Goal: Task Accomplishment & Management: Use online tool/utility

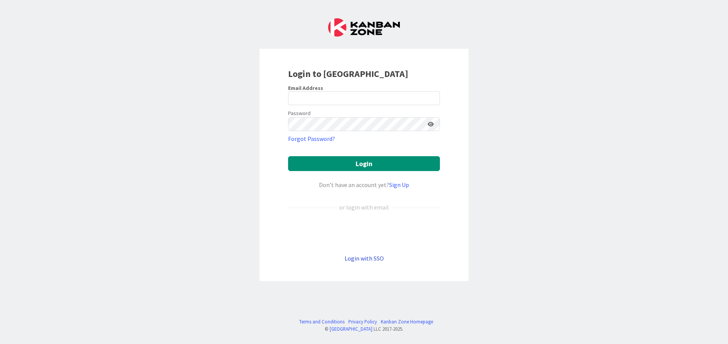
click at [366, 258] on link "Login with SSO" at bounding box center [363, 259] width 39 height 8
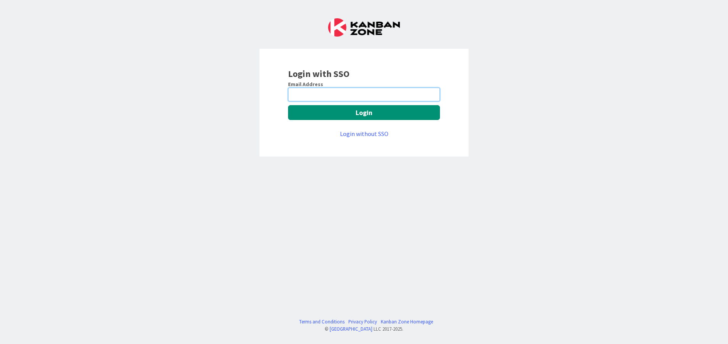
click at [315, 101] on input "email" at bounding box center [364, 95] width 152 height 14
type input "Vinodkumar.Jeerangi@mrcglobal.com"
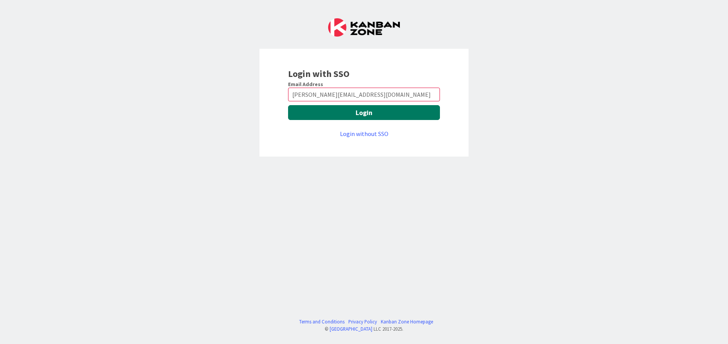
click at [315, 108] on button "Login" at bounding box center [364, 112] width 152 height 15
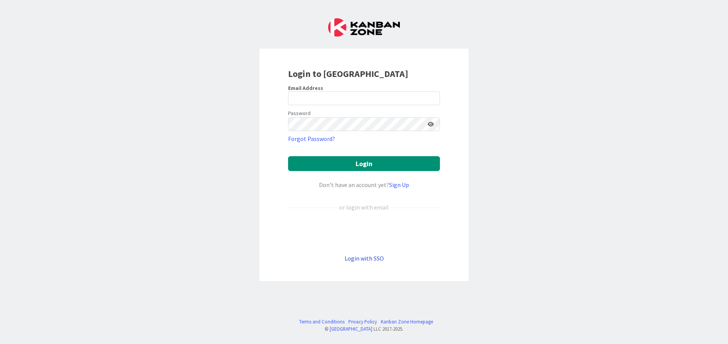
click at [358, 257] on link "Login with SSO" at bounding box center [363, 259] width 39 height 8
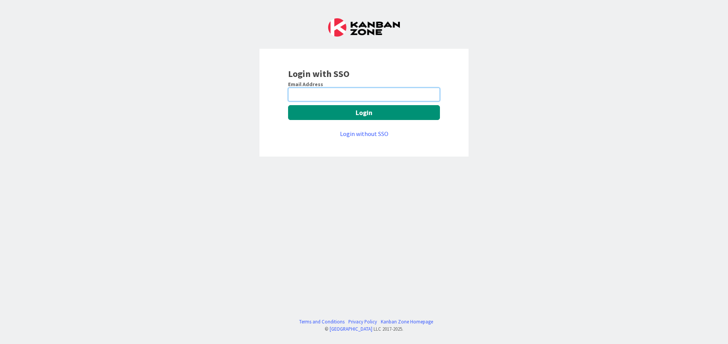
click at [352, 92] on input "email" at bounding box center [364, 95] width 152 height 14
type input "Vinodkumar.Jeerangi@mrcglobal.com"
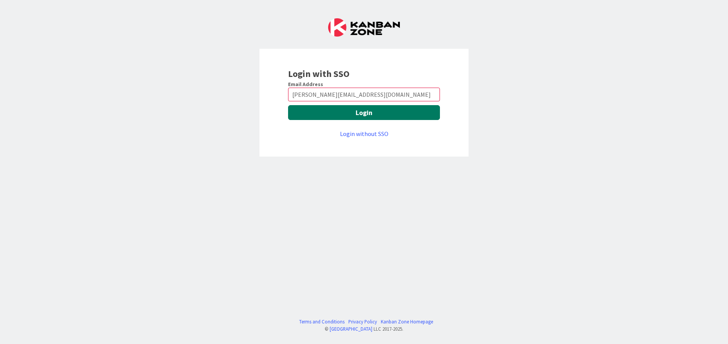
click at [320, 116] on button "Login" at bounding box center [364, 112] width 152 height 15
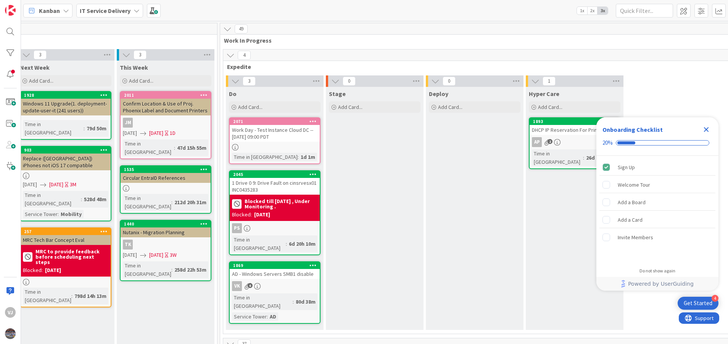
scroll to position [0, 310]
click at [703, 132] on icon "Close Checklist" at bounding box center [705, 129] width 5 height 5
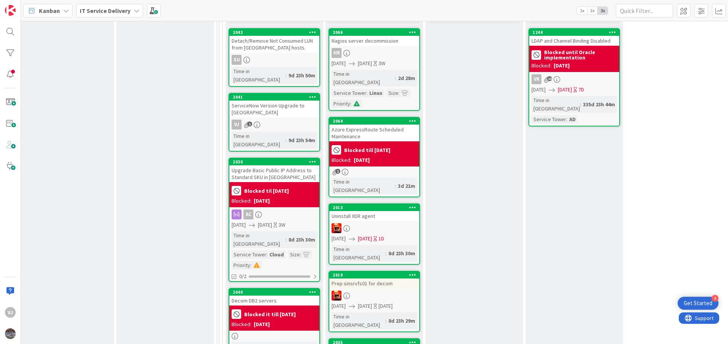
scroll to position [327, 310]
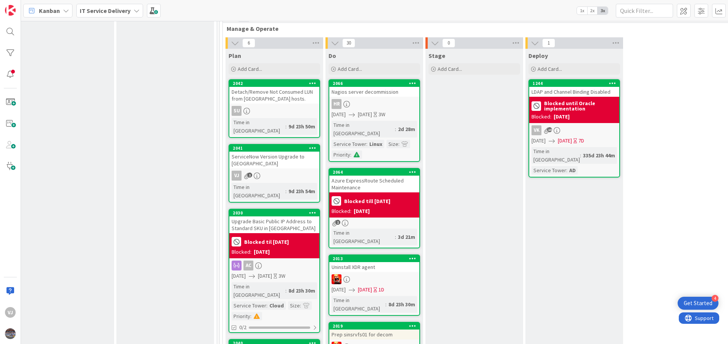
click at [270, 152] on div "ServiceNow Version Upgrade to [GEOGRAPHIC_DATA]" at bounding box center [274, 160] width 90 height 17
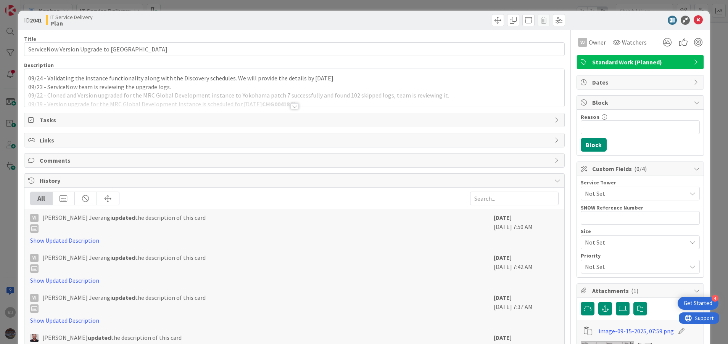
click at [290, 108] on div at bounding box center [294, 106] width 8 height 6
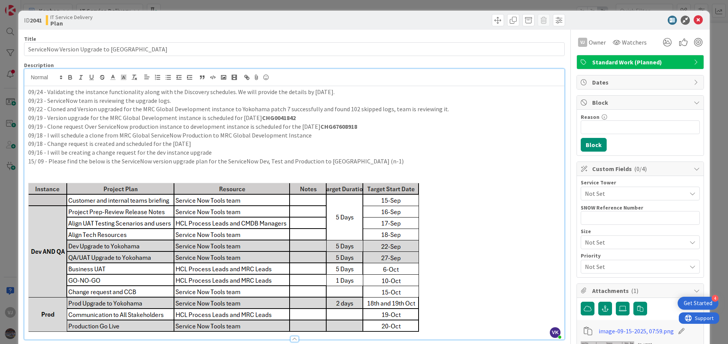
click at [28, 89] on p "09/24 - Validating the instance functionality along with the Discovery schedule…" at bounding box center [294, 92] width 532 height 9
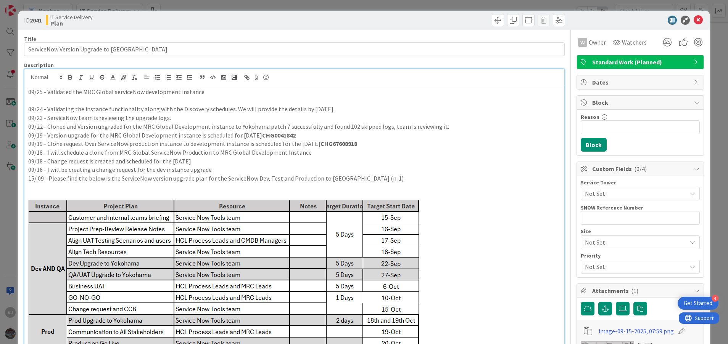
click at [134, 94] on p "09/25 - Validated the MRC Global serviceNow development instance" at bounding box center [294, 92] width 532 height 9
click at [212, 92] on p "09/25 - Validated the MRC Global ServiceNow development instance" at bounding box center [294, 92] width 532 height 9
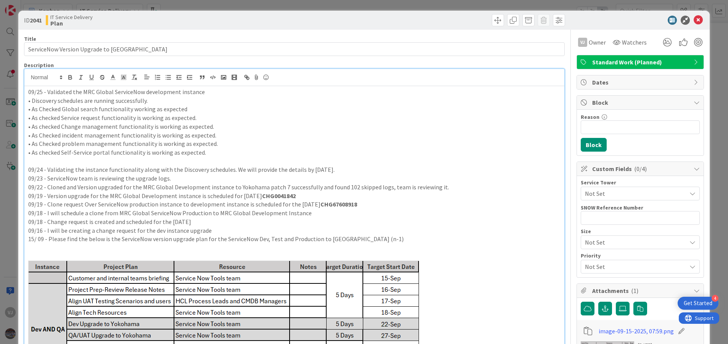
click at [215, 154] on p "• As checked Self-Service portal functionality is working as expected." at bounding box center [294, 152] width 532 height 9
click at [224, 160] on p at bounding box center [294, 161] width 532 height 9
drag, startPoint x: 61, startPoint y: 118, endPoint x: 31, endPoint y: 117, distance: 29.7
click at [31, 117] on p "• As checked Service request functionality is working as expected." at bounding box center [294, 118] width 532 height 9
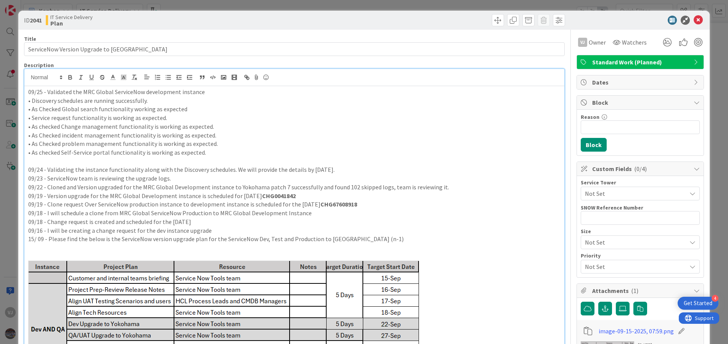
click at [60, 109] on p "• As Checked Global search functionality working as expected" at bounding box center [294, 109] width 532 height 9
click at [60, 125] on p "• As checked Change management functionality is working as expected." at bounding box center [294, 126] width 532 height 9
click at [61, 133] on p "• As Checked incident management functionality is working as expected." at bounding box center [294, 135] width 532 height 9
click at [61, 145] on p "• As Checked problem management functionality is working as expected." at bounding box center [294, 144] width 532 height 9
click at [61, 151] on p "• As checked Self-Service portal functionality is working as expected." at bounding box center [294, 152] width 532 height 9
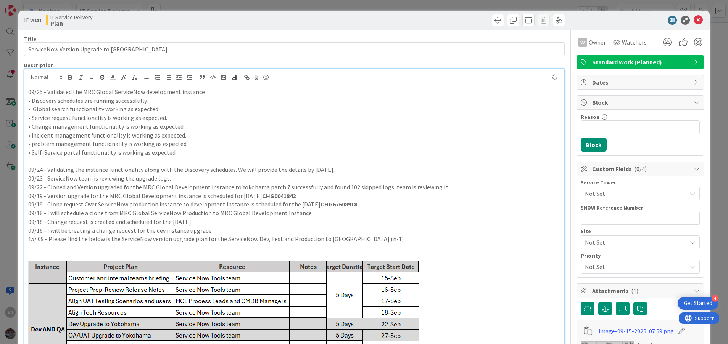
click at [187, 149] on p "• Self-Service portal functionality is working as expected." at bounding box center [294, 152] width 532 height 9
click at [213, 93] on p "09/25 - Validated the MRC Global ServiceNow development instance" at bounding box center [294, 92] width 532 height 9
click at [31, 107] on p "• Global search functionality working as expected" at bounding box center [294, 109] width 532 height 9
click at [157, 103] on p "• Discovery schedules are running successfully." at bounding box center [294, 100] width 532 height 9
click at [214, 92] on p "09/25 - Validated the MRC Global ServiceNow development instance" at bounding box center [294, 92] width 532 height 9
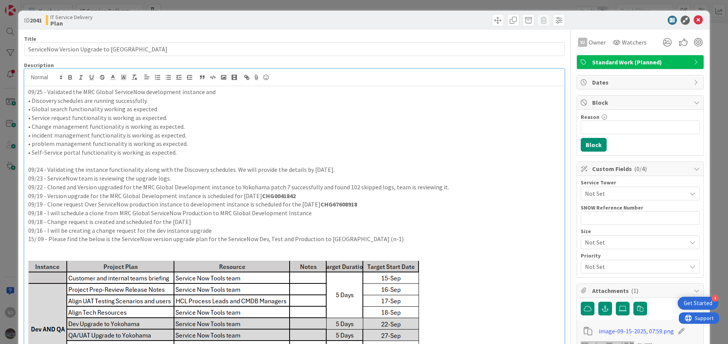
click at [31, 100] on p "• Discovery schedules are running successfully." at bounding box center [294, 100] width 532 height 9
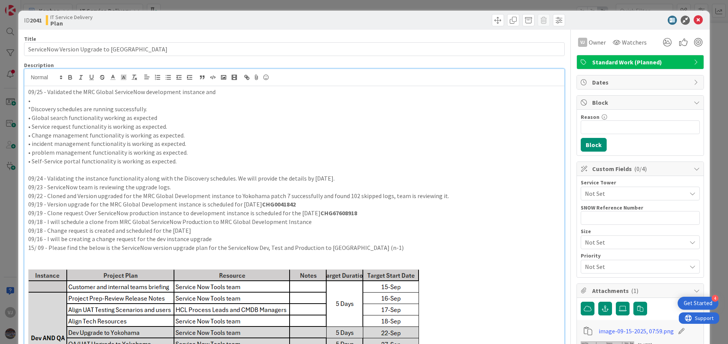
click at [36, 97] on p "•" at bounding box center [294, 100] width 532 height 9
click at [234, 156] on p "• problem management functionality is working as expected." at bounding box center [294, 152] width 532 height 9
click at [91, 100] on p "• Reviewed the Upgrade logs successfully." at bounding box center [294, 100] width 532 height 9
click at [193, 159] on p "• Self-Service portal functionality is working as expected." at bounding box center [294, 161] width 532 height 9
click at [311, 243] on p "09/16 - I will be creating a change request for the dev instance upgrade" at bounding box center [294, 239] width 532 height 9
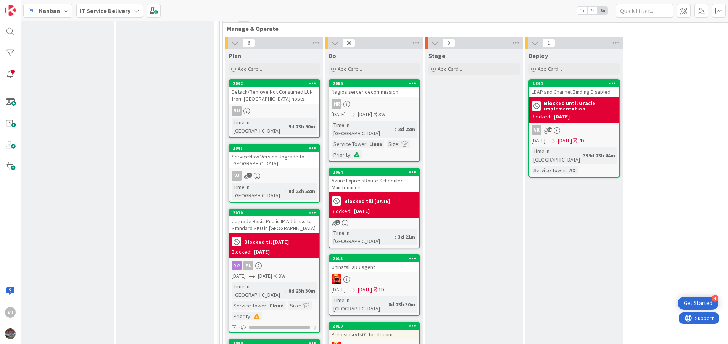
click at [281, 152] on div "ServiceNow Version Upgrade to [GEOGRAPHIC_DATA]" at bounding box center [274, 160] width 90 height 17
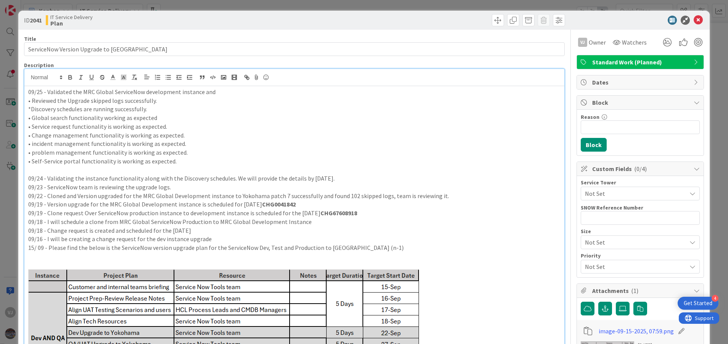
click at [28, 77] on div "09/25 - Validated the MRC Global ServiceNow development instance and • Reviewed…" at bounding box center [294, 247] width 540 height 357
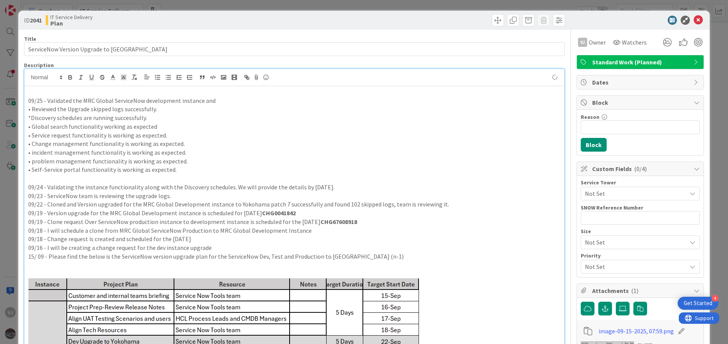
click at [28, 90] on p at bounding box center [294, 92] width 532 height 9
click at [255, 129] on p "• Global search functionality working as expected" at bounding box center [294, 126] width 532 height 9
click at [693, 18] on icon at bounding box center [697, 20] width 9 height 9
